Goal: Task Accomplishment & Management: Complete application form

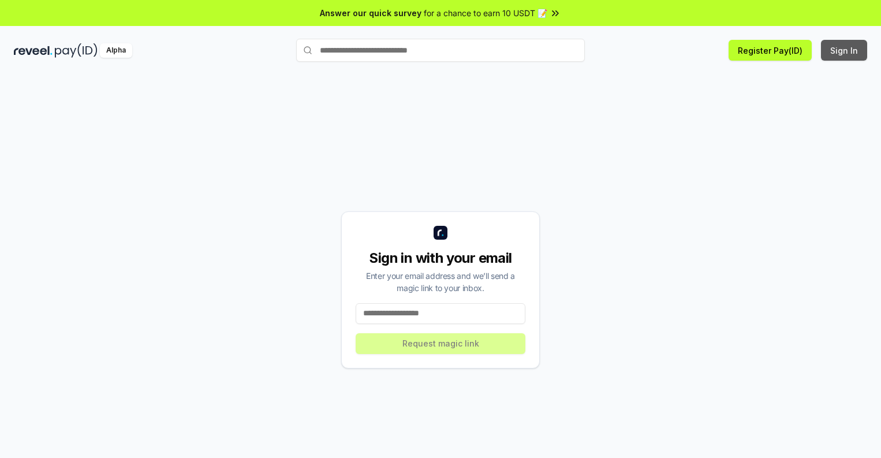
click at [844, 50] on button "Sign In" at bounding box center [844, 50] width 46 height 21
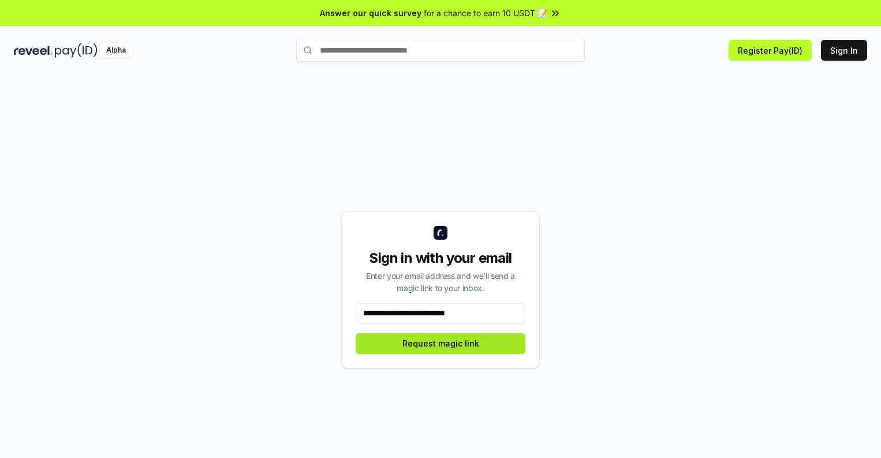
type input "**********"
click at [440, 343] on button "Request magic link" at bounding box center [441, 343] width 170 height 21
